Goal: Contribute content: Add original content to the website for others to see

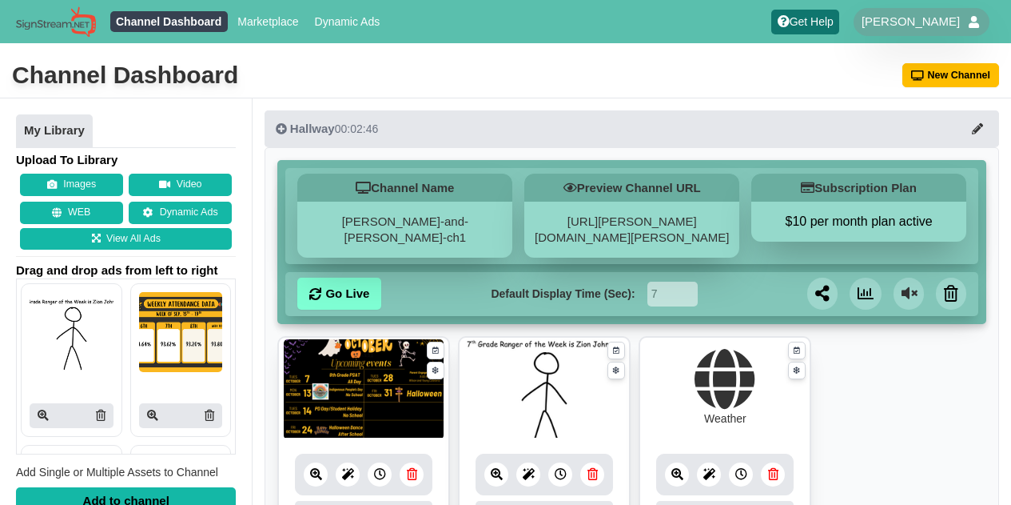
scroll to position [144, 0]
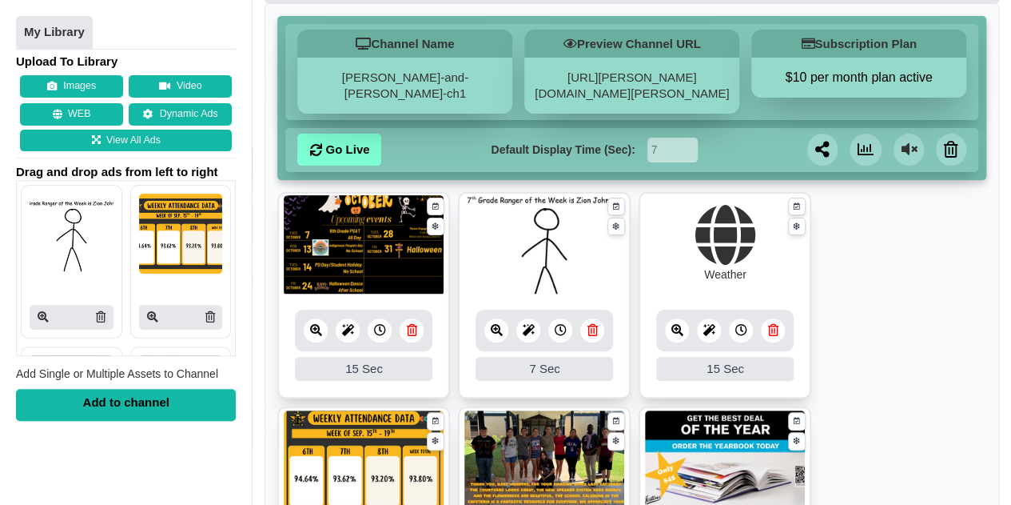
click at [491, 324] on icon at bounding box center [497, 330] width 12 height 12
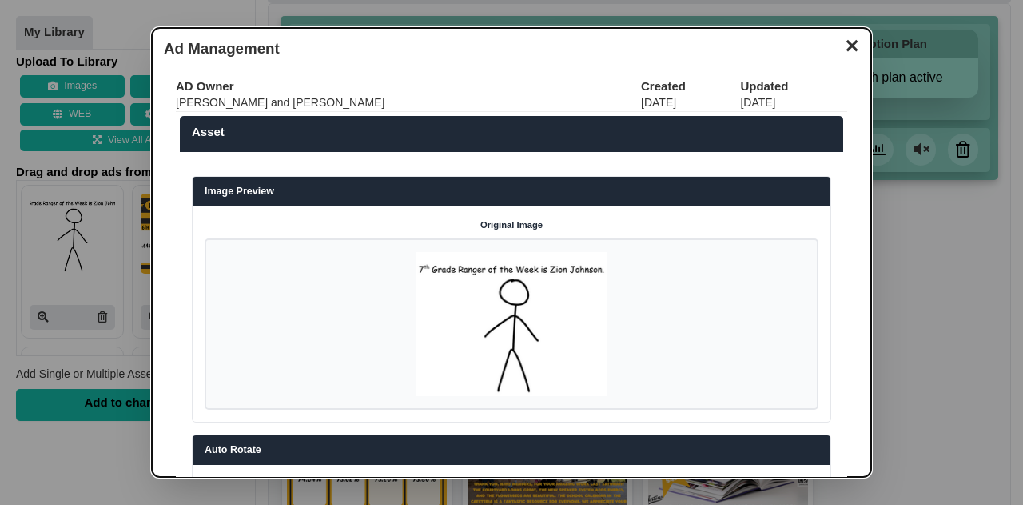
click at [844, 44] on button "✕" at bounding box center [851, 44] width 31 height 24
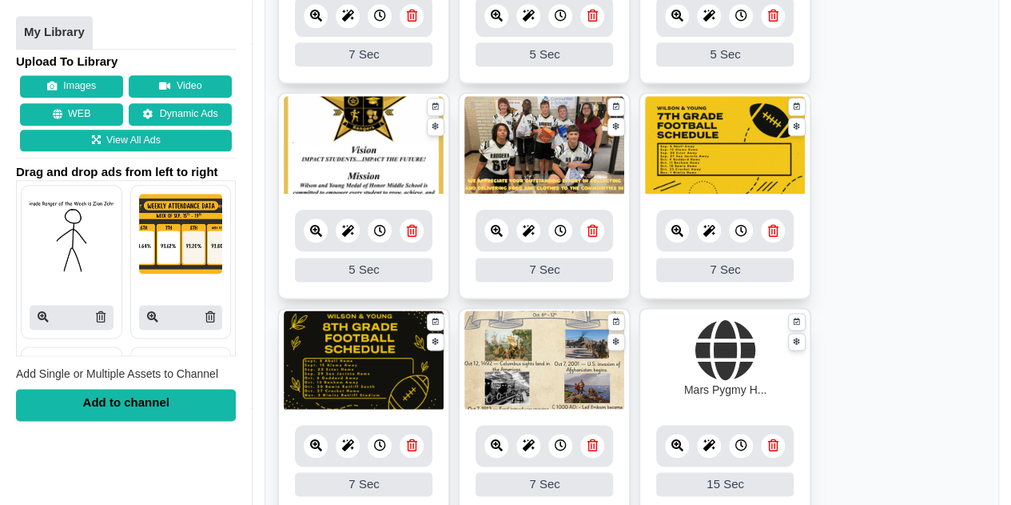
scroll to position [884, 0]
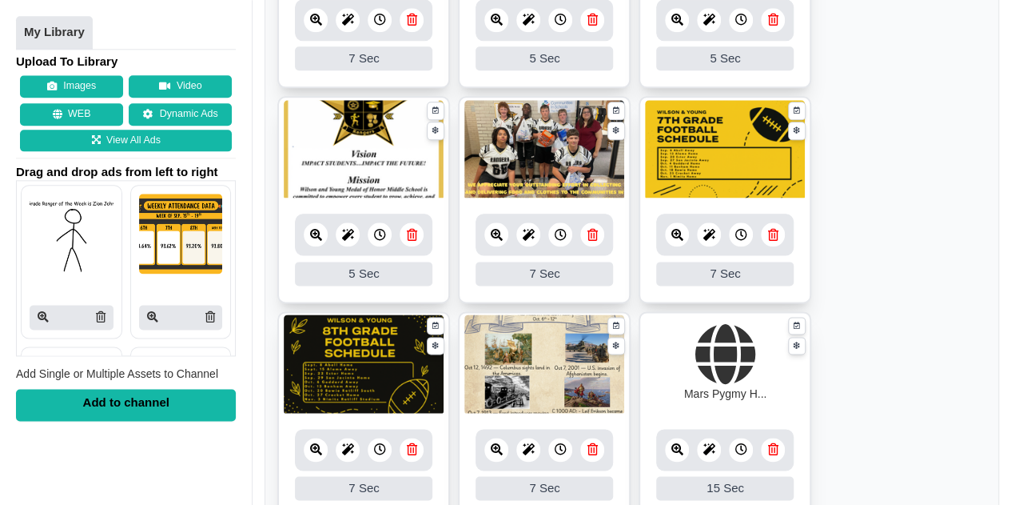
click at [502, 234] on link at bounding box center [497, 234] width 24 height 24
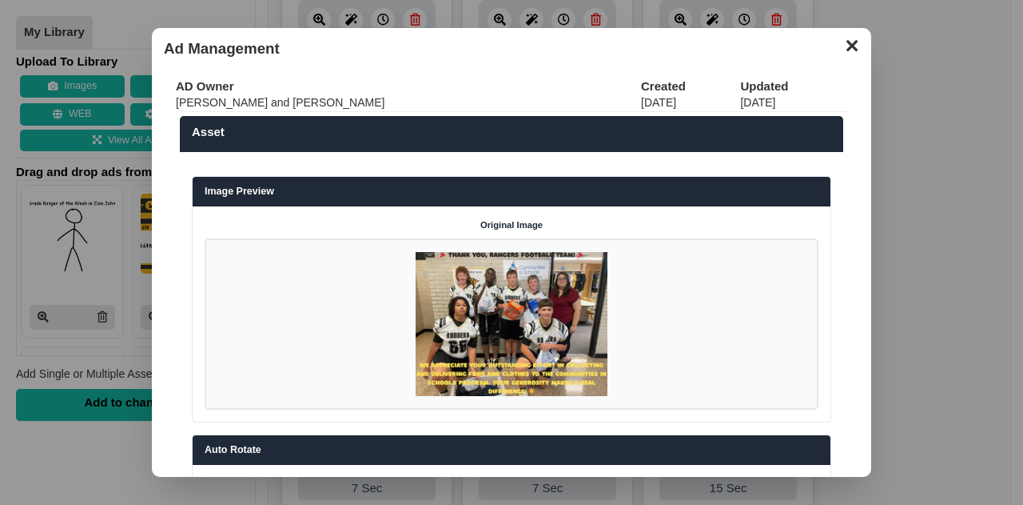
click at [836, 44] on button "✕" at bounding box center [851, 44] width 31 height 24
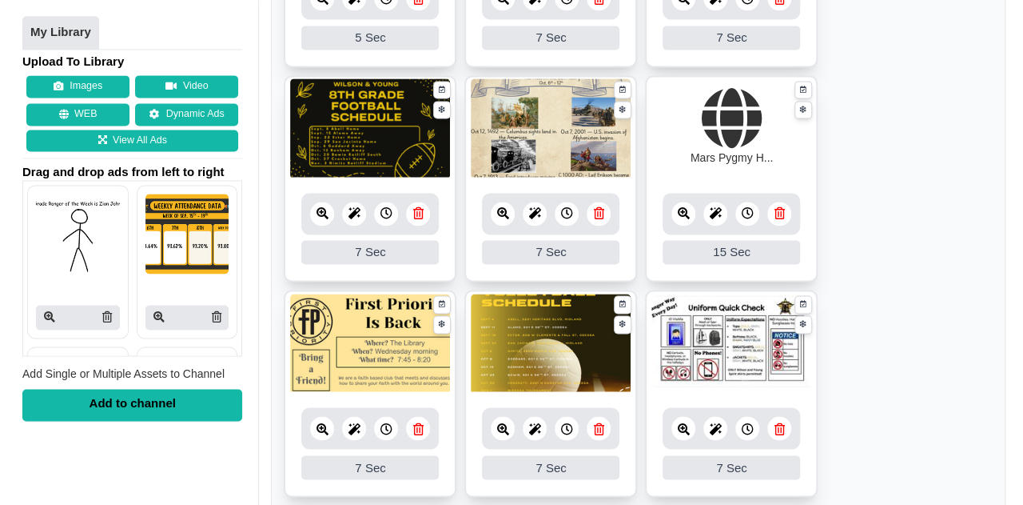
scroll to position [1128, 0]
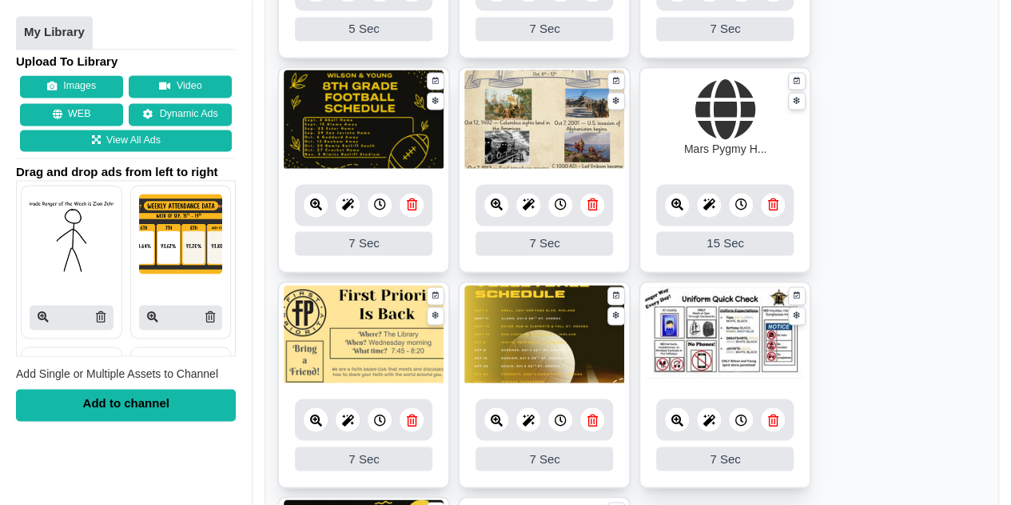
click at [491, 205] on icon at bounding box center [497, 204] width 12 height 12
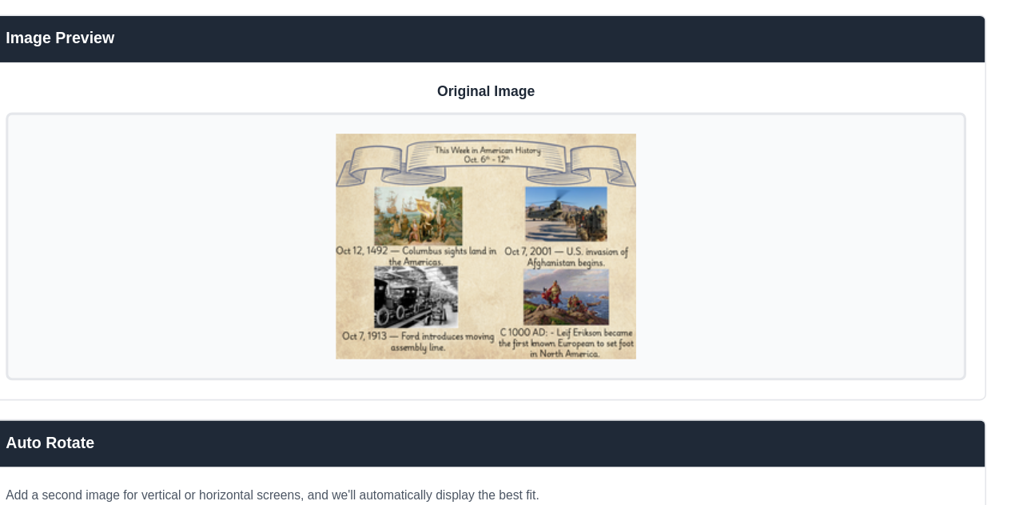
scroll to position [71, 0]
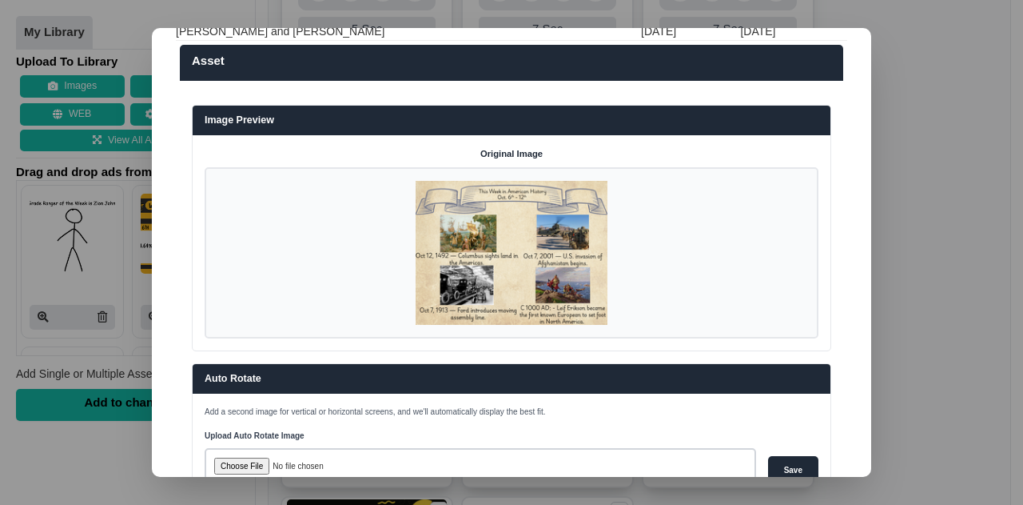
click at [1009, 161] on dialog "✕ Ad Management AD Owner Created Updated [PERSON_NAME] and [PERSON_NAME] [DATE]…" at bounding box center [511, 252] width 1023 height 505
click at [948, 172] on dialog "✕ Ad Management AD Owner Created Updated [PERSON_NAME] and [PERSON_NAME] [DATE]…" at bounding box center [511, 252] width 1023 height 505
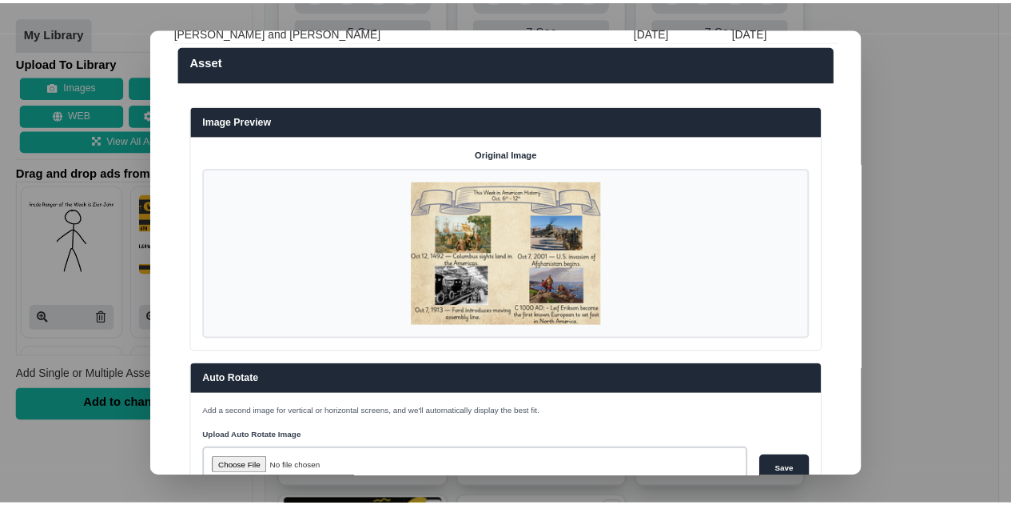
scroll to position [0, 0]
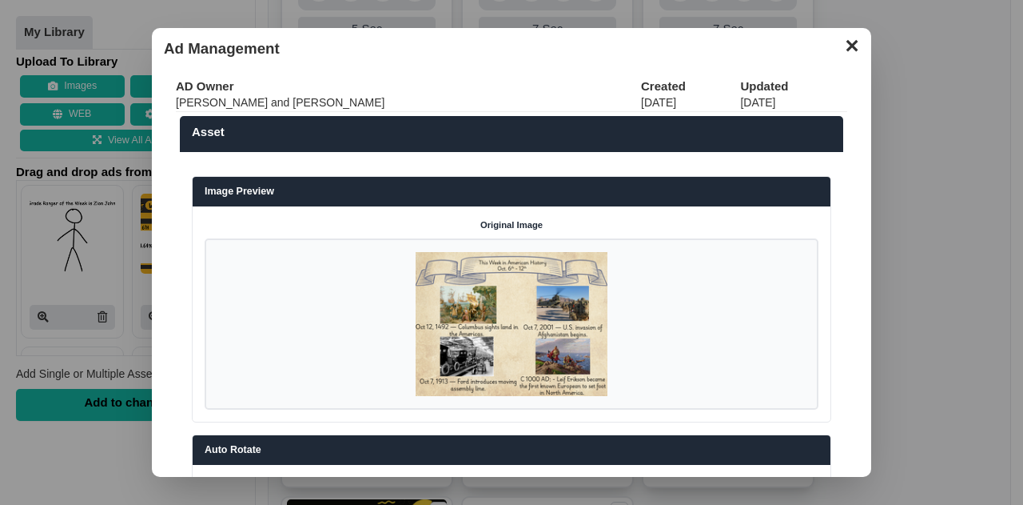
click at [839, 53] on button "✕" at bounding box center [851, 44] width 31 height 24
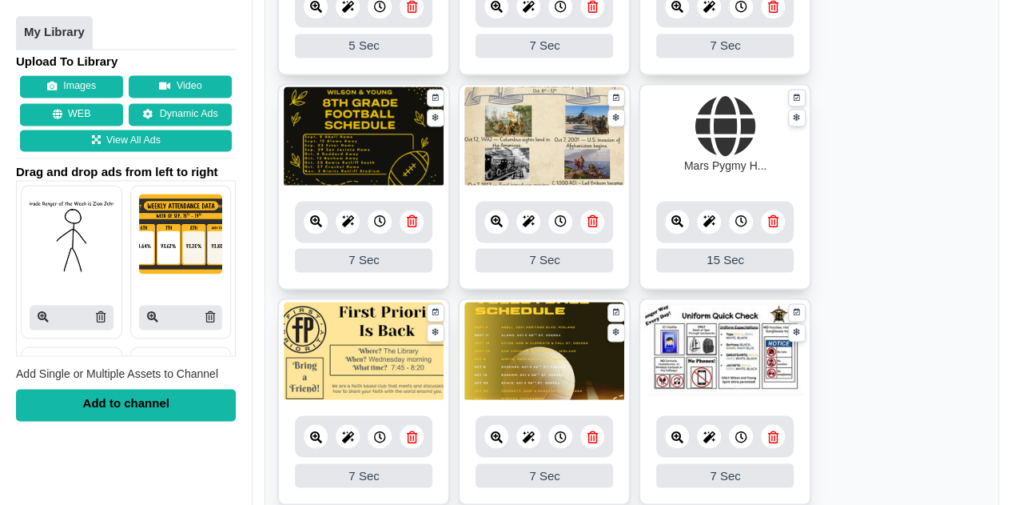
scroll to position [1113, 0]
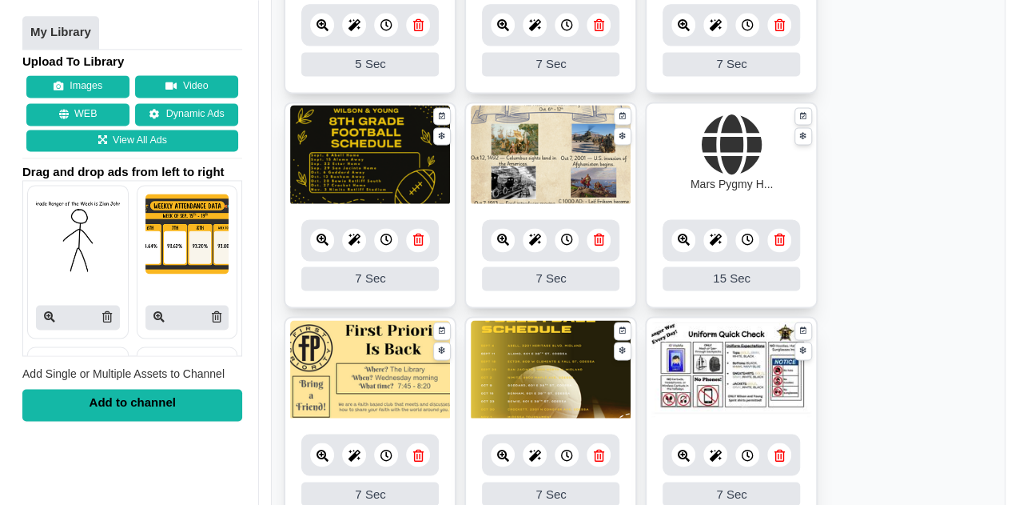
scroll to position [1092, 0]
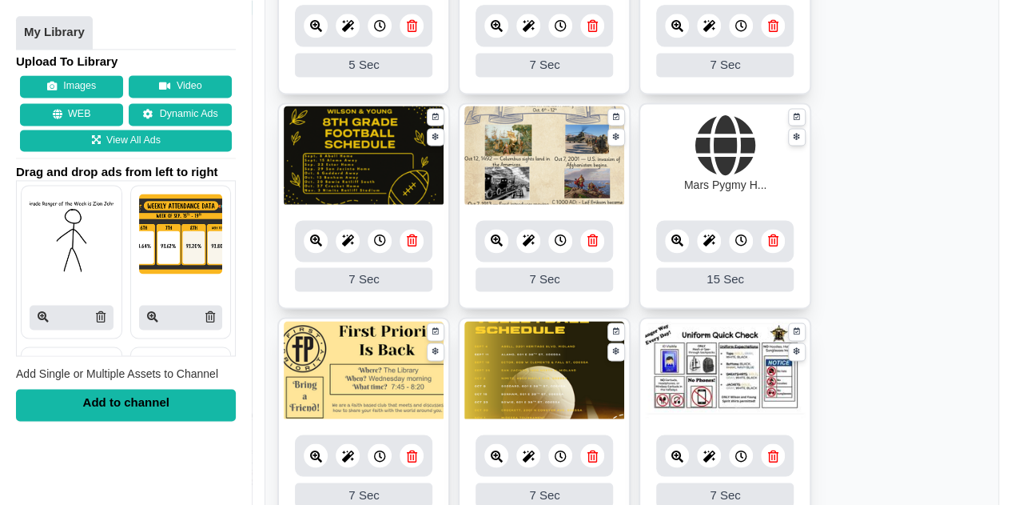
click at [680, 246] on link at bounding box center [677, 241] width 24 height 24
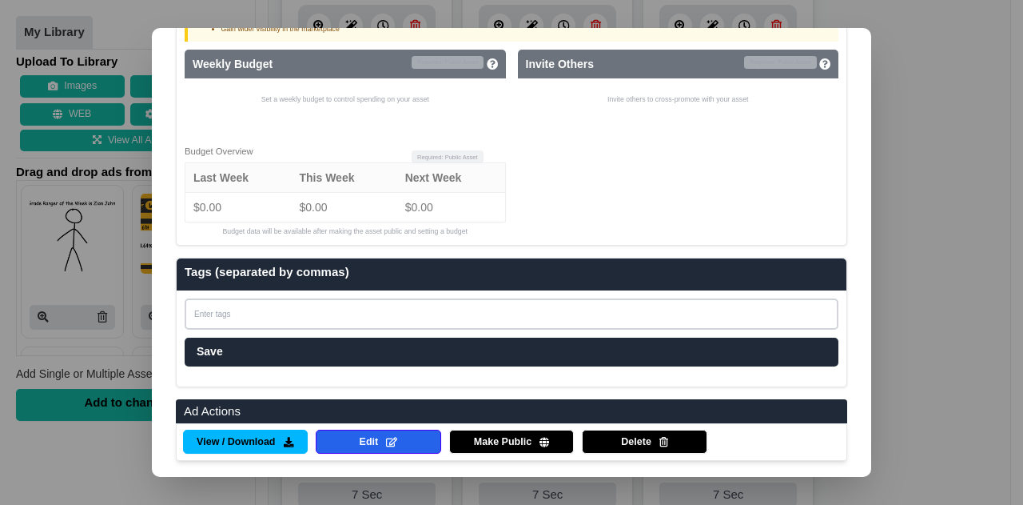
scroll to position [939, 0]
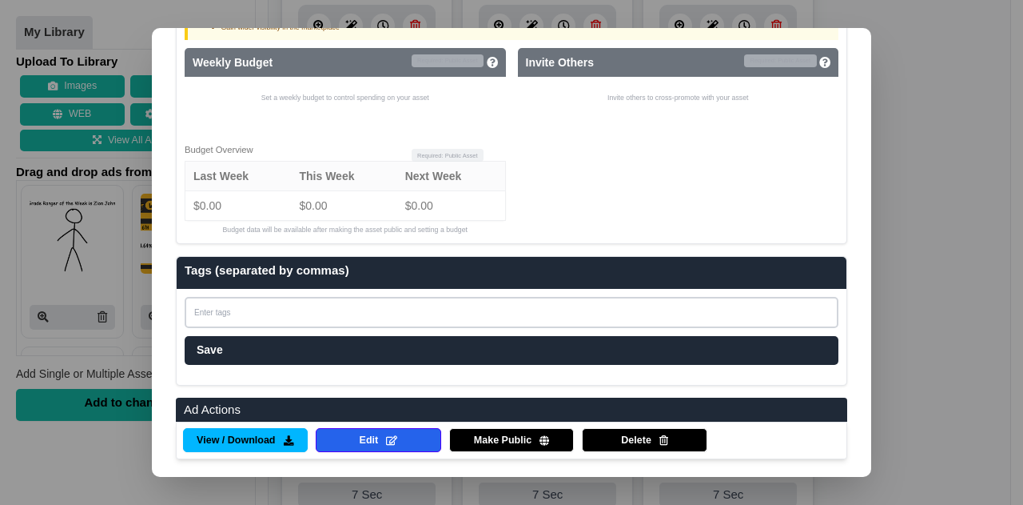
click at [1011, 184] on dialog "✕ Ad Management AD Owner Created Updated Name URL [PERSON_NAME] and [PERSON_NAM…" at bounding box center [511, 252] width 1023 height 505
click at [978, 176] on dialog "✕ Ad Management AD Owner Created Updated Name URL [PERSON_NAME] and [PERSON_NAM…" at bounding box center [511, 252] width 1023 height 505
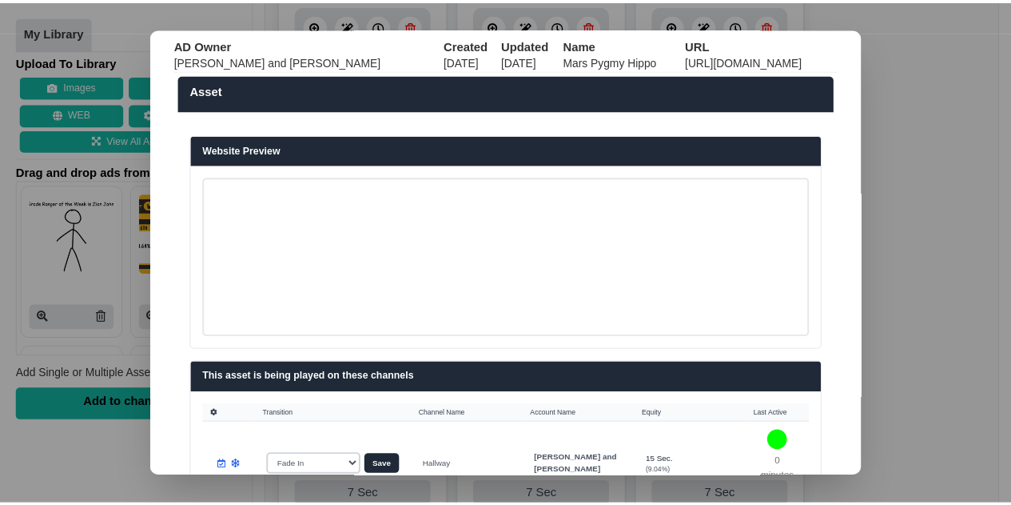
scroll to position [0, 0]
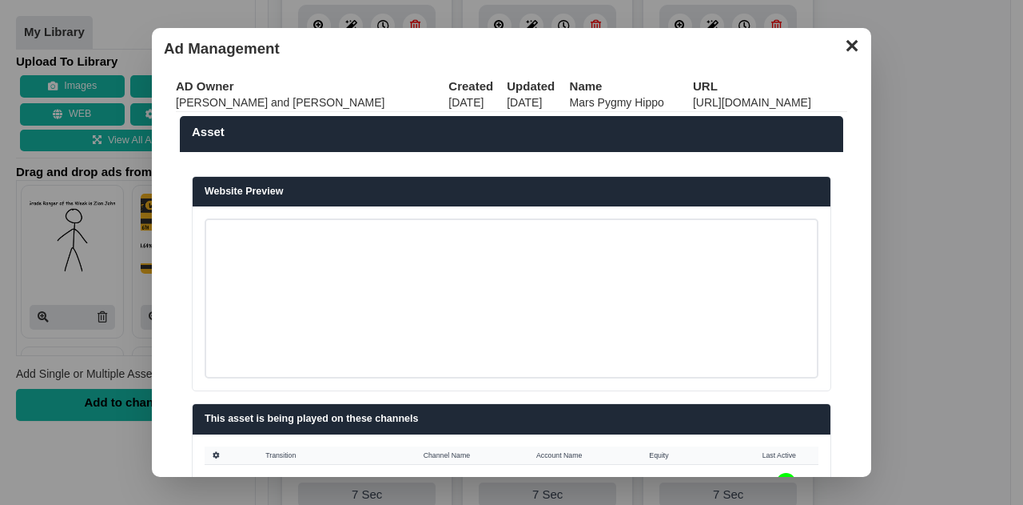
click at [824, 44] on div "✕ Ad Management AD Owner Created Updated Name URL [PERSON_NAME] and [PERSON_NAM…" at bounding box center [512, 252] width 720 height 449
click at [836, 44] on button "✕" at bounding box center [851, 44] width 31 height 24
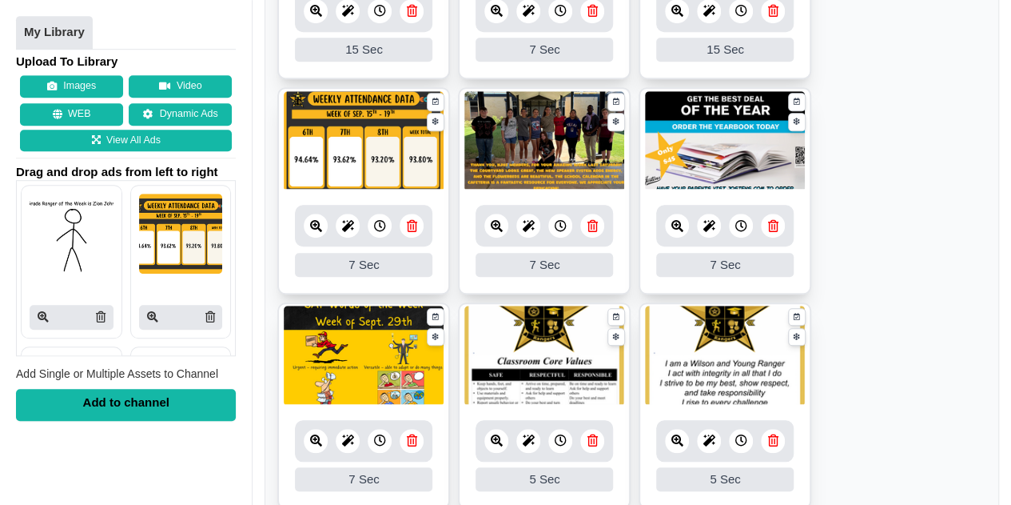
scroll to position [461, 0]
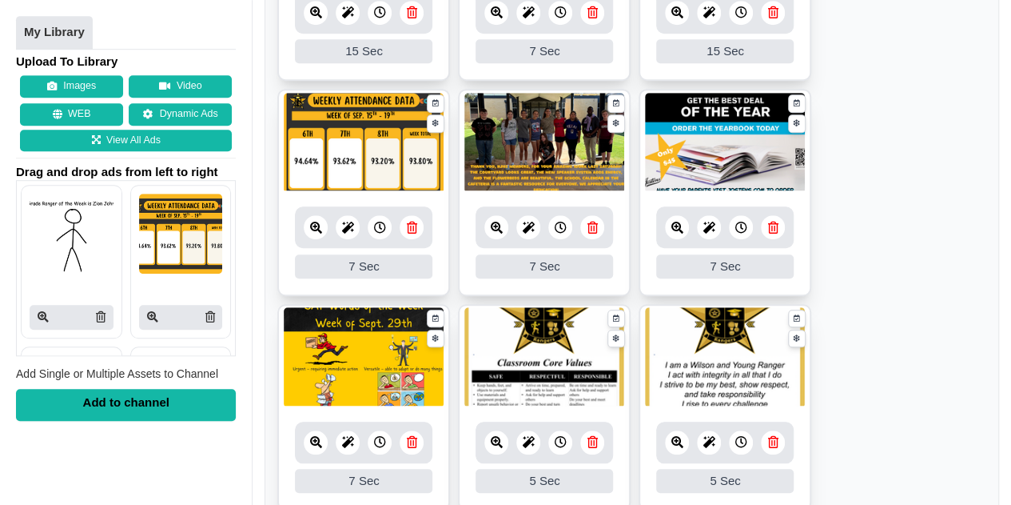
click at [391, 265] on div "7 Sec" at bounding box center [364, 266] width 138 height 24
click at [374, 222] on icon at bounding box center [380, 227] width 12 height 12
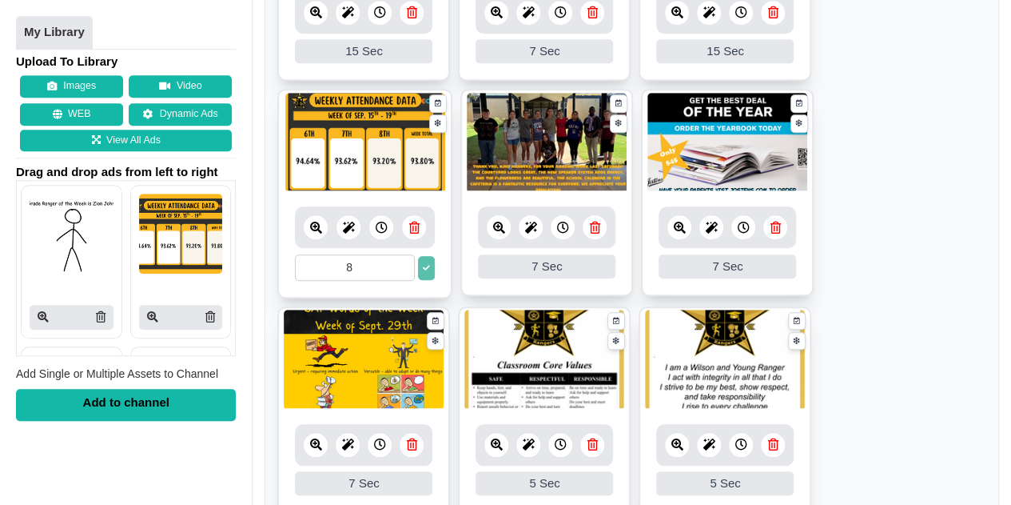
click at [402, 259] on input "8" at bounding box center [355, 267] width 120 height 26
click at [402, 259] on input "9" at bounding box center [355, 267] width 120 height 26
type input "10"
click at [402, 259] on input "10" at bounding box center [355, 267] width 120 height 26
click at [569, 233] on div at bounding box center [563, 227] width 24 height 24
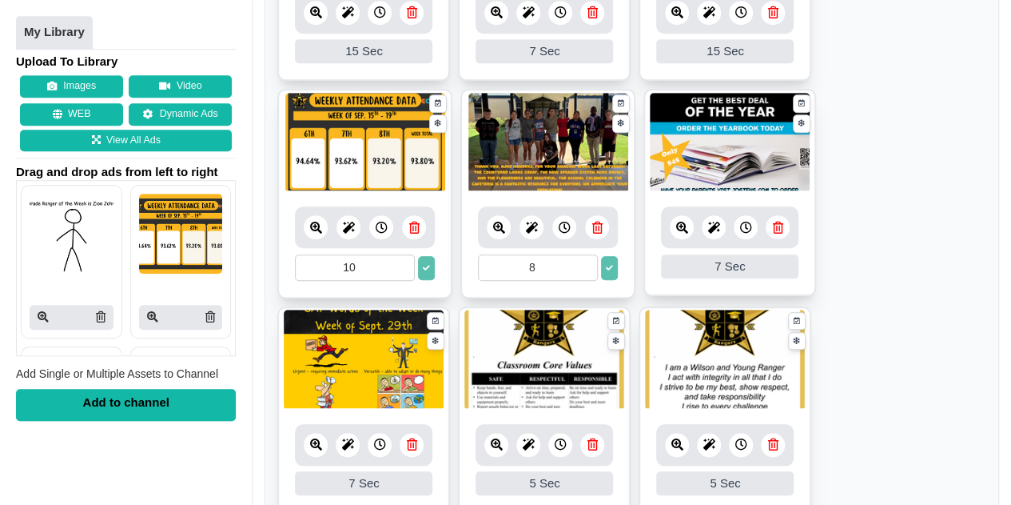
click at [585, 261] on input "8" at bounding box center [538, 267] width 120 height 26
click at [585, 261] on input "9" at bounding box center [538, 267] width 120 height 26
type input "10"
click at [585, 261] on input "10" at bounding box center [538, 267] width 120 height 26
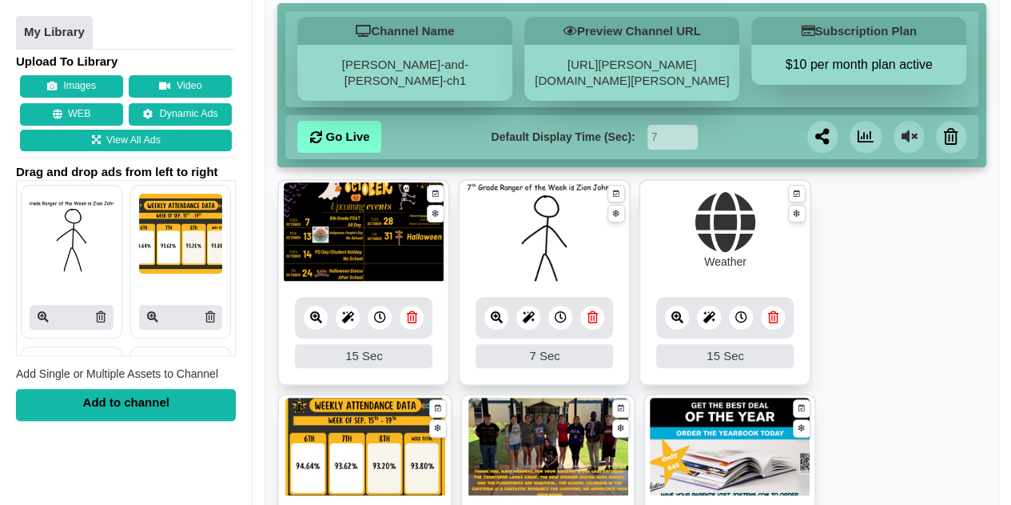
scroll to position [158, 0]
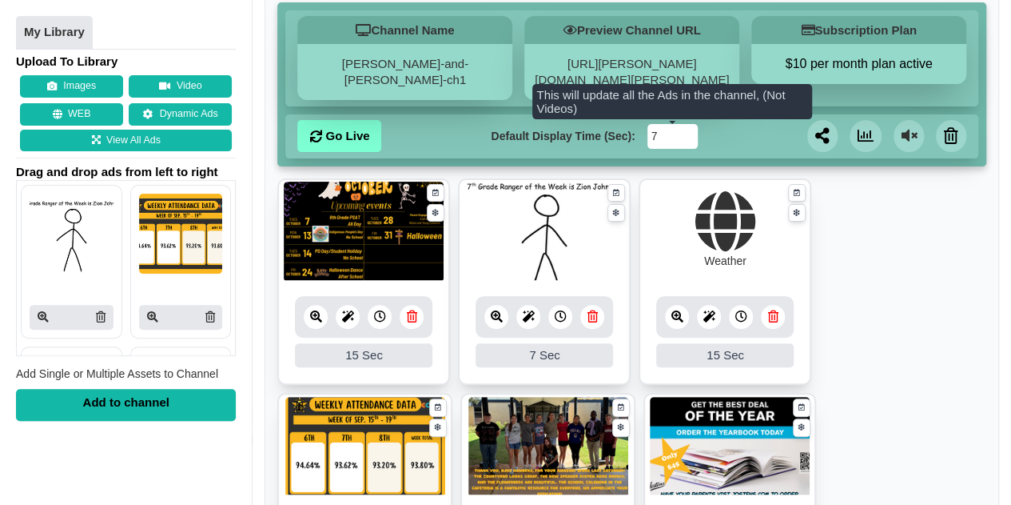
click at [675, 130] on input "7" at bounding box center [673, 136] width 50 height 25
click at [685, 131] on input "8" at bounding box center [673, 136] width 50 height 25
click at [685, 131] on input "9" at bounding box center [673, 136] width 50 height 25
type input "10"
click at [685, 131] on input "10" at bounding box center [673, 136] width 50 height 25
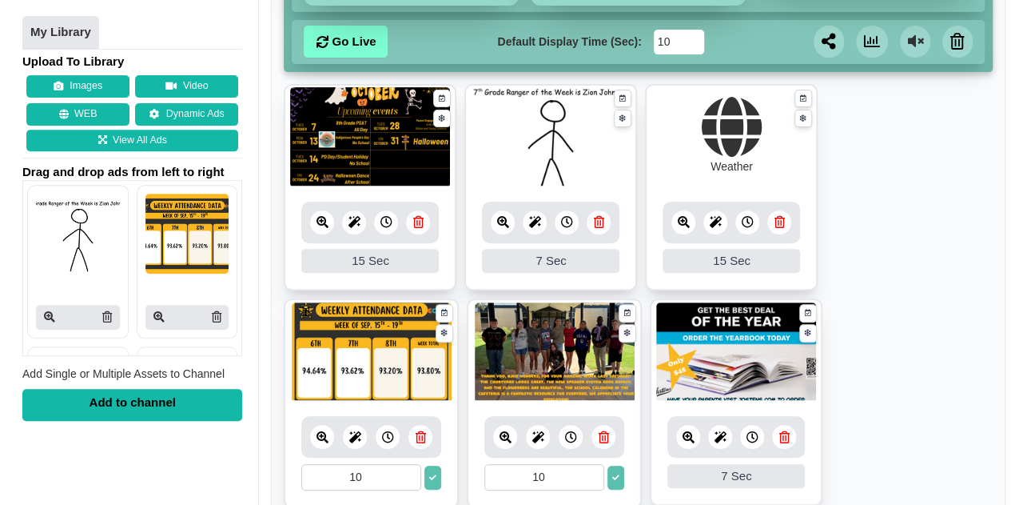
scroll to position [253, 0]
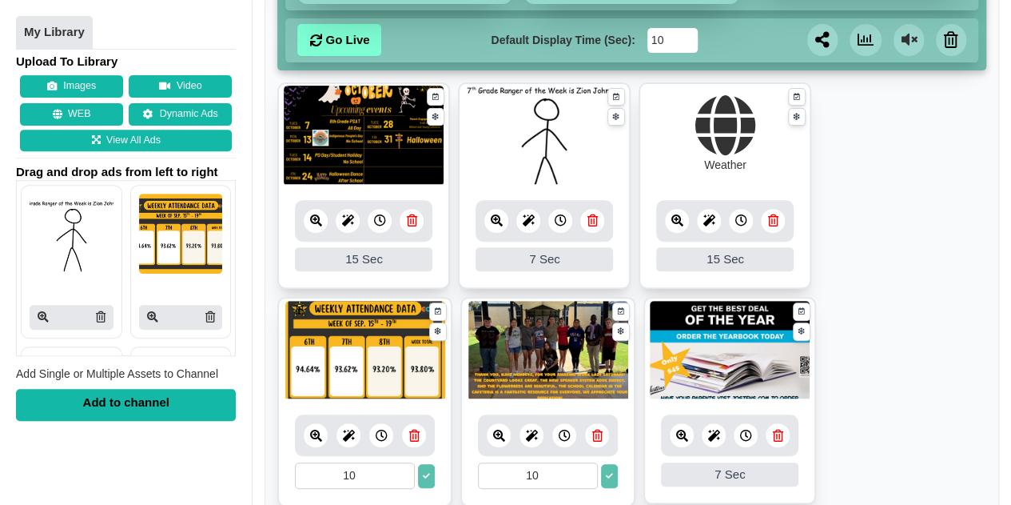
click at [558, 217] on icon at bounding box center [561, 220] width 12 height 12
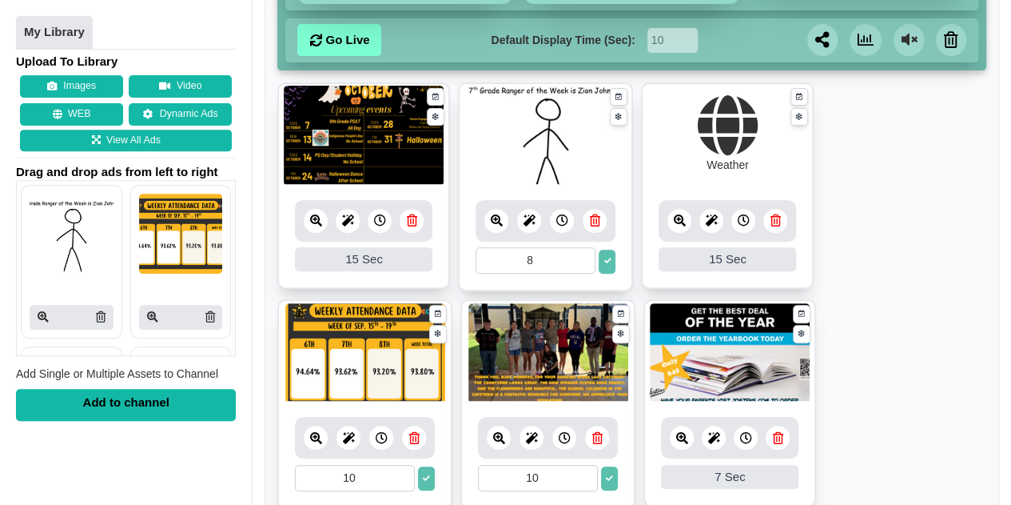
click at [582, 255] on input "8" at bounding box center [536, 260] width 120 height 26
click at [582, 255] on input "9" at bounding box center [536, 260] width 120 height 26
type input "10"
click at [582, 255] on input "10" at bounding box center [536, 260] width 120 height 26
click at [90, 83] on button "Images" at bounding box center [71, 87] width 103 height 22
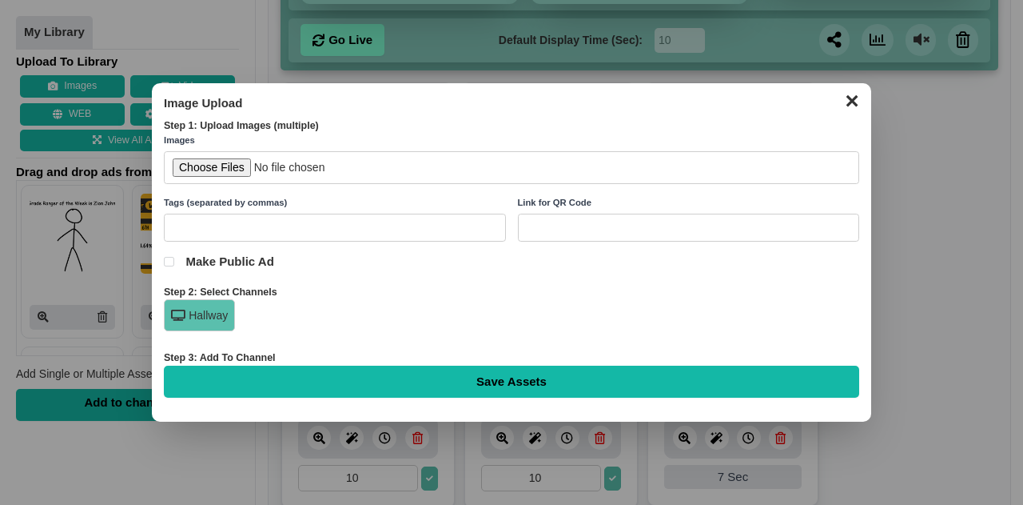
click at [214, 167] on input "file" at bounding box center [512, 167] width 696 height 33
type input "C:\fakepath\Peach Minimalist Summer Upcoming Events Instagram Post (1).png"
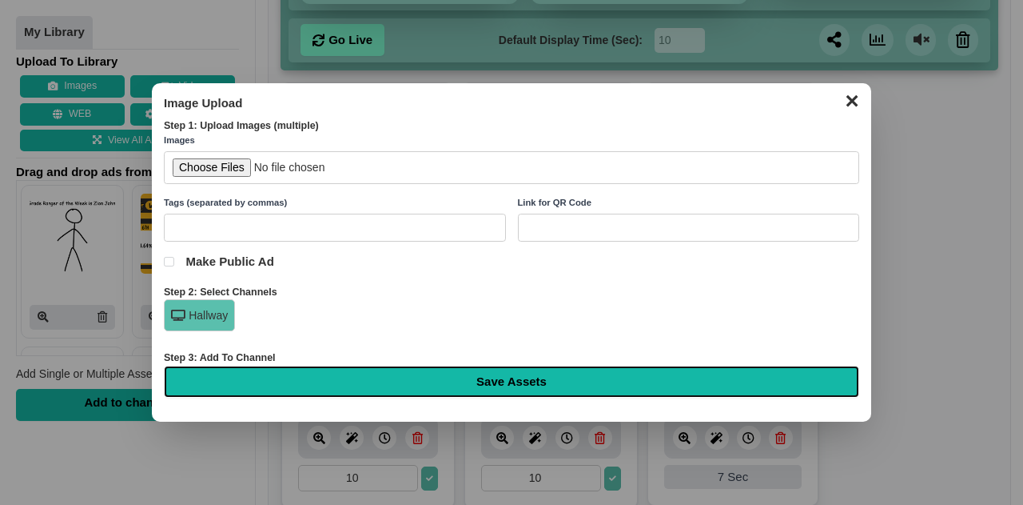
click at [504, 382] on input "Save Assets" at bounding box center [512, 381] width 696 height 32
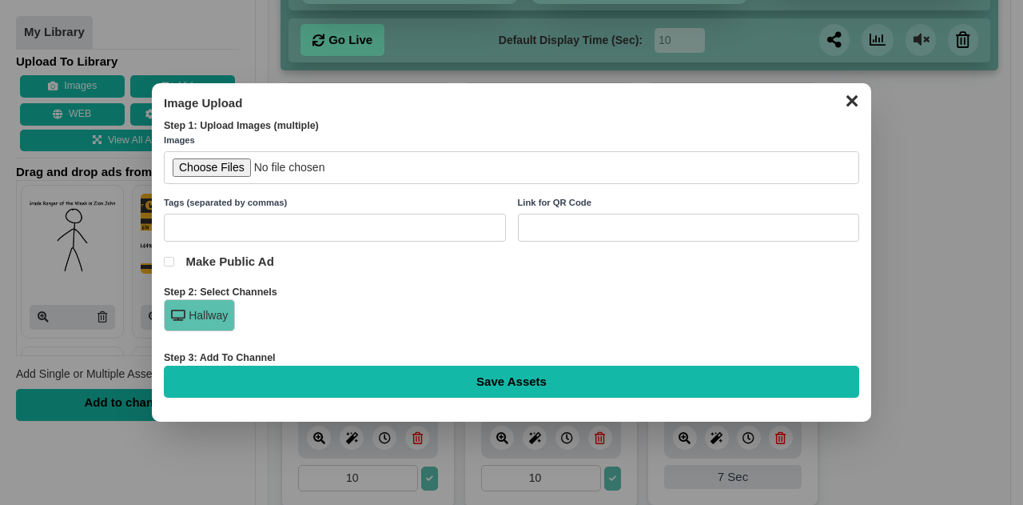
type input "Saving..."
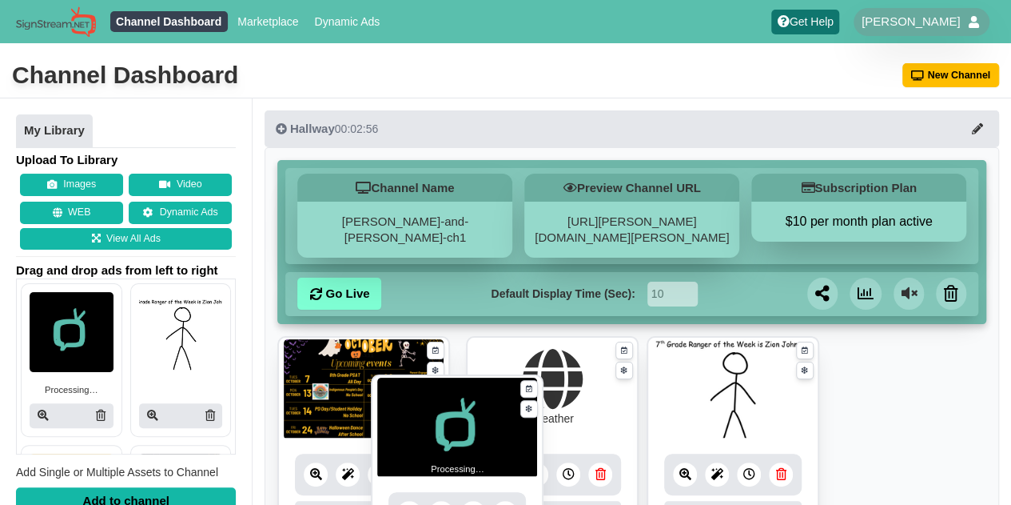
drag, startPoint x: 378, startPoint y: 381, endPoint x: 472, endPoint y: 420, distance: 101.1
